Goal: Find specific page/section: Find specific page/section

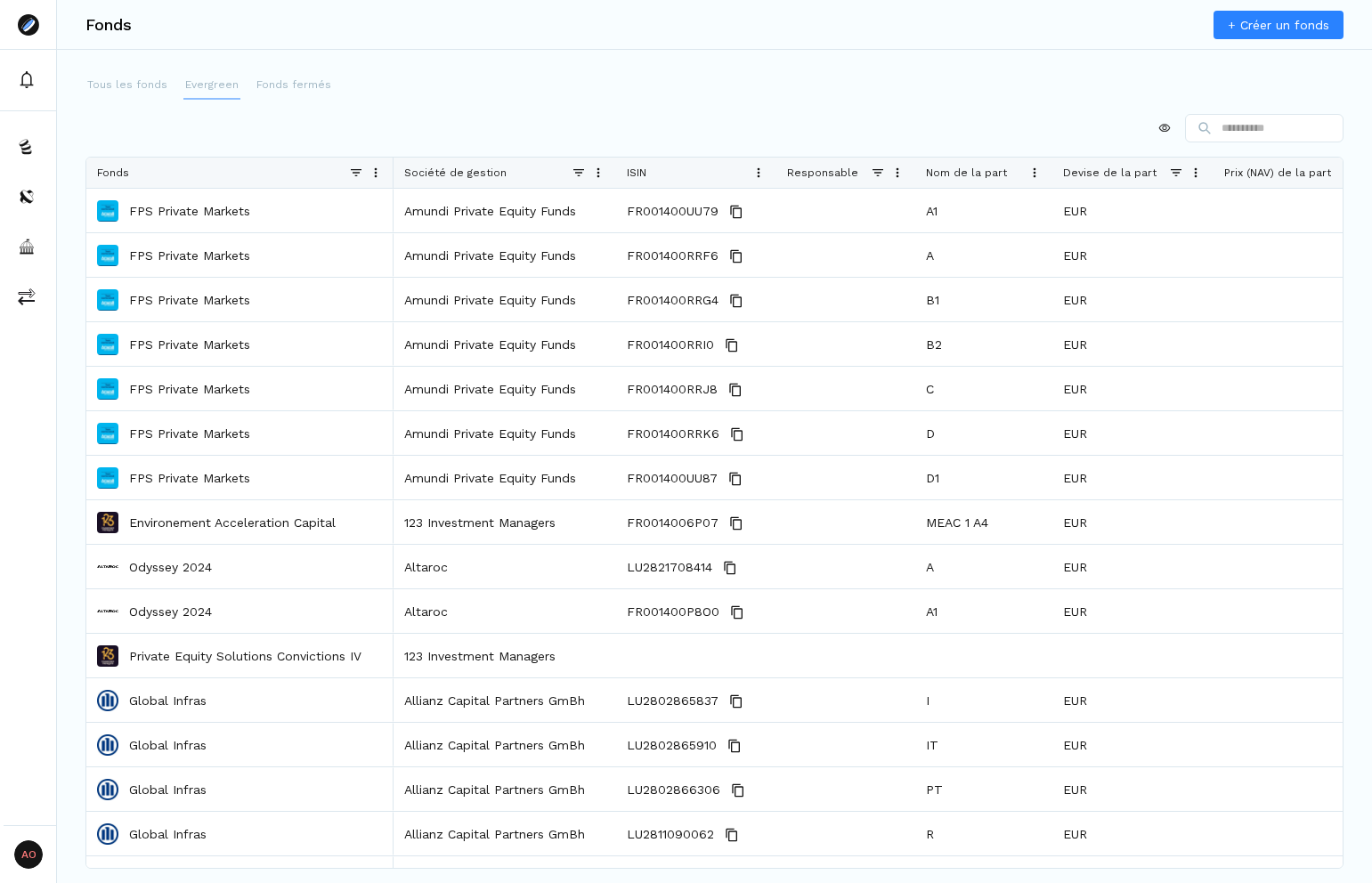
click at [221, 79] on p "Evergreen" at bounding box center [212, 84] width 54 height 16
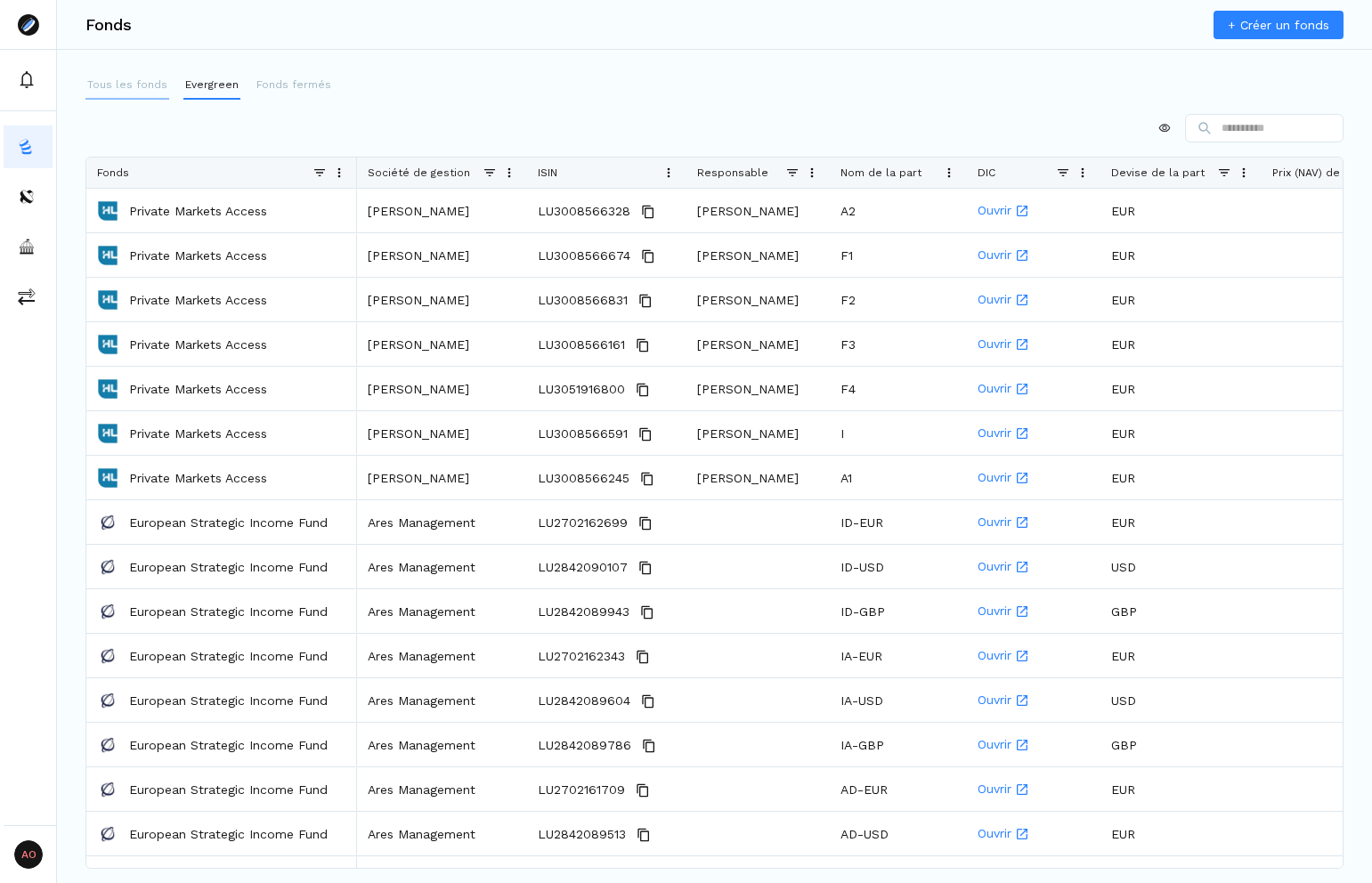
click at [135, 92] on button "Tous les fonds" at bounding box center [127, 85] width 83 height 29
